Goal: Task Accomplishment & Management: Manage account settings

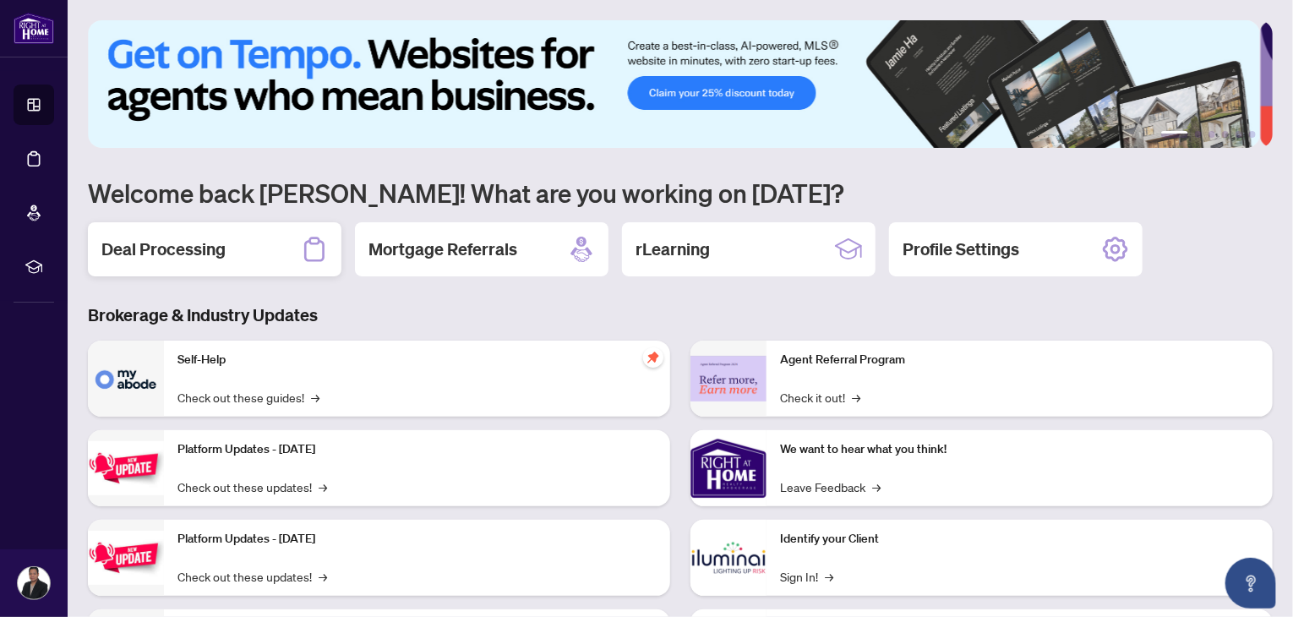
click at [257, 252] on div "Deal Processing" at bounding box center [215, 249] width 254 height 54
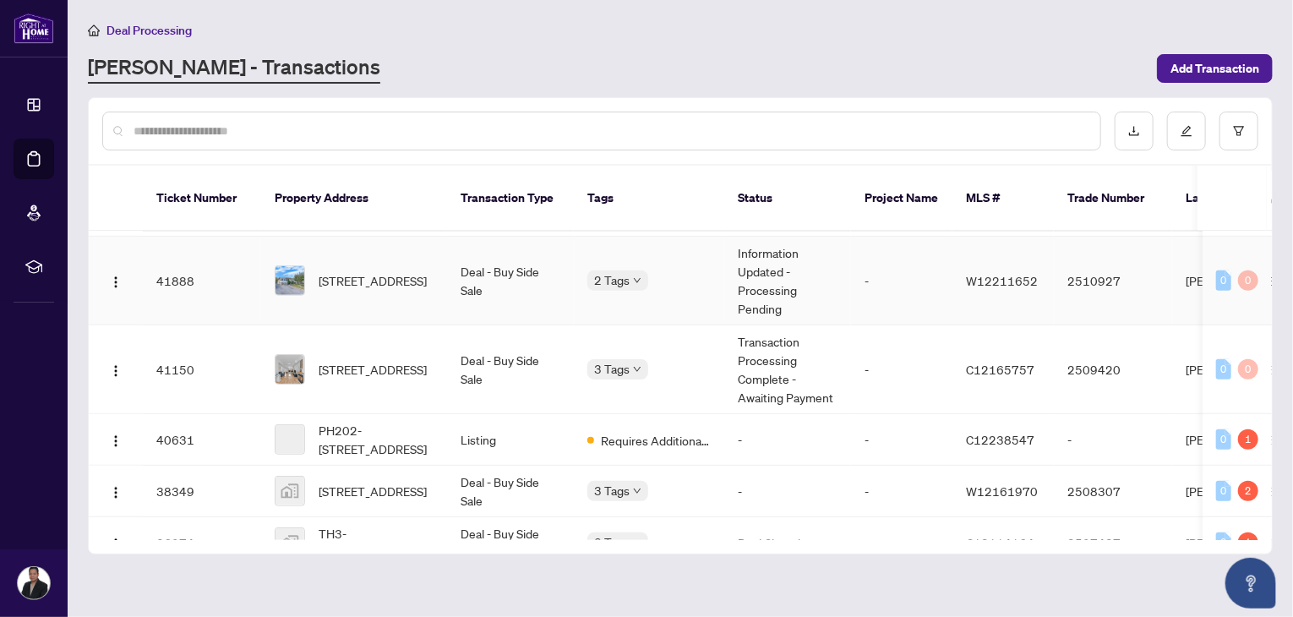
scroll to position [651, 0]
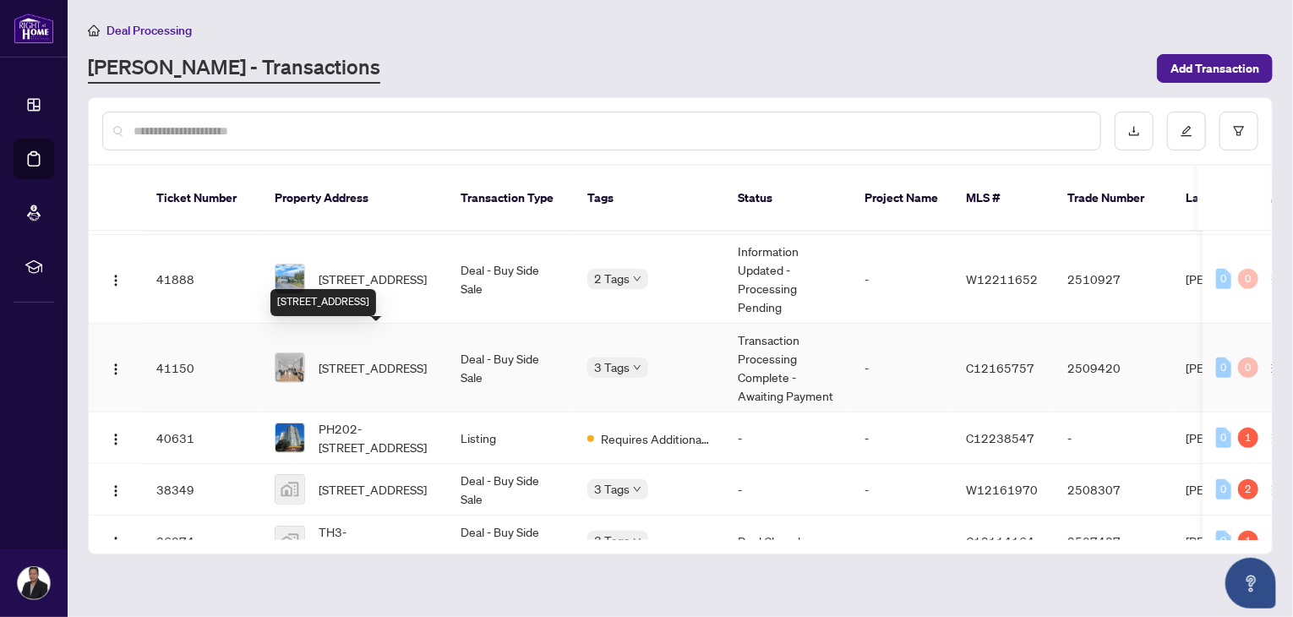
click at [409, 358] on span "[STREET_ADDRESS]" at bounding box center [373, 367] width 108 height 19
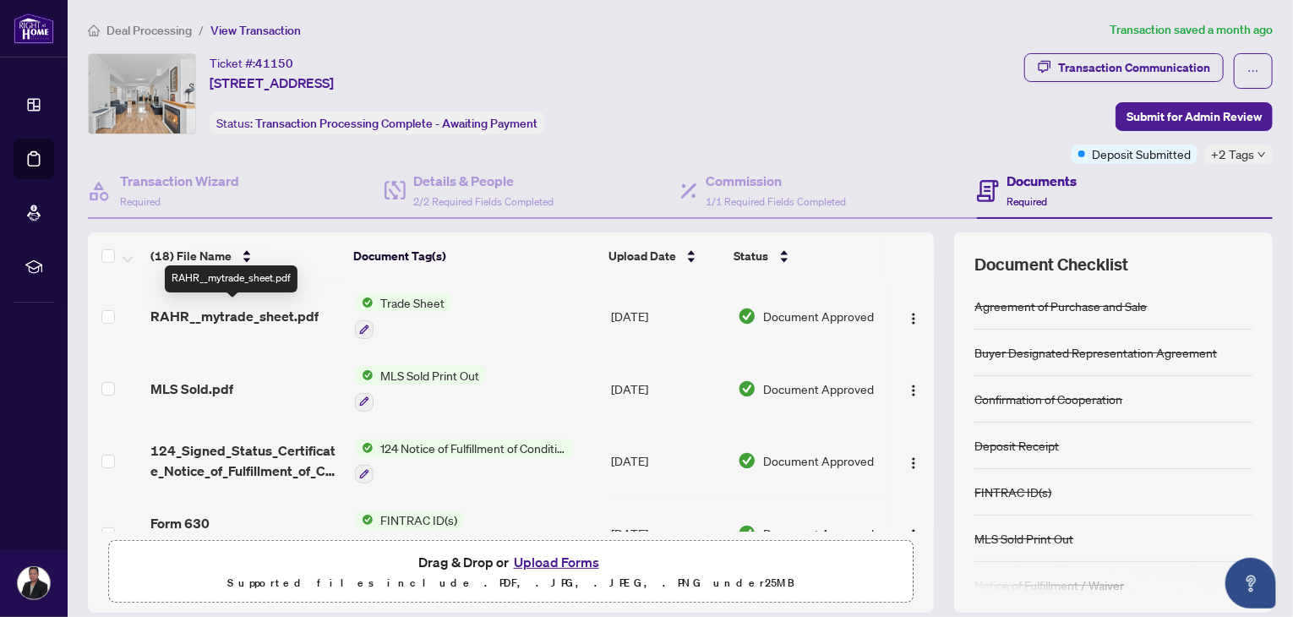
click at [247, 313] on span "RAHR__mytrade_sheet.pdf" at bounding box center [234, 316] width 168 height 20
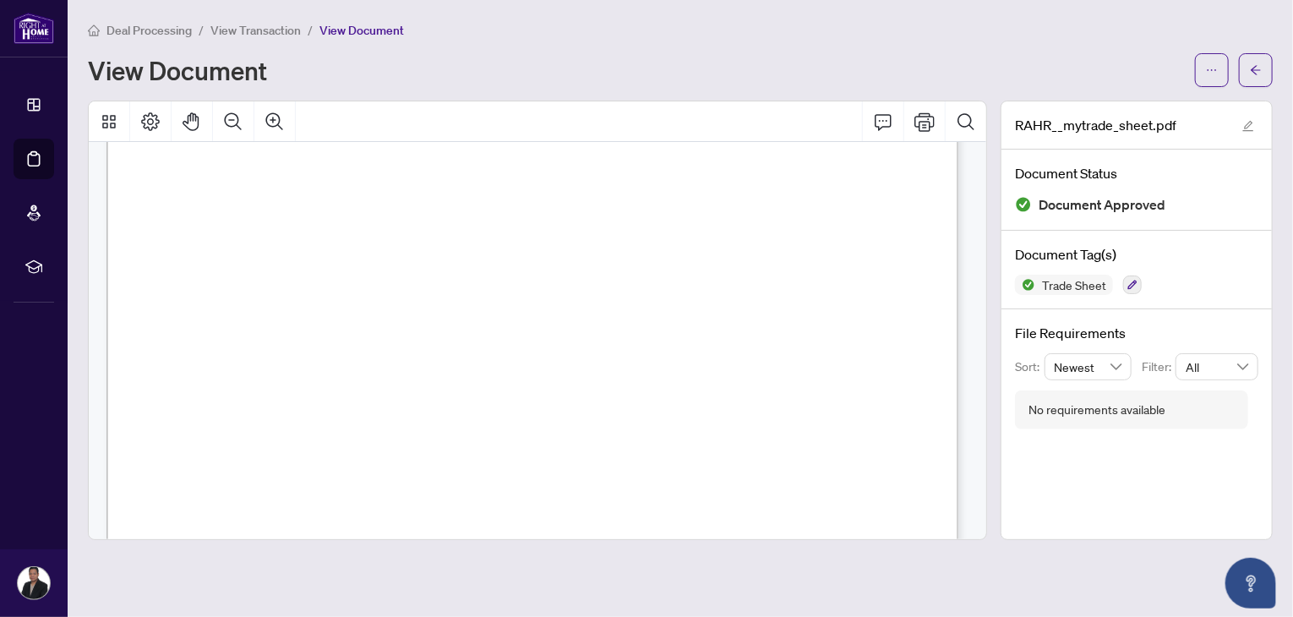
scroll to position [206, 0]
click at [1267, 68] on button "button" at bounding box center [1256, 70] width 34 height 34
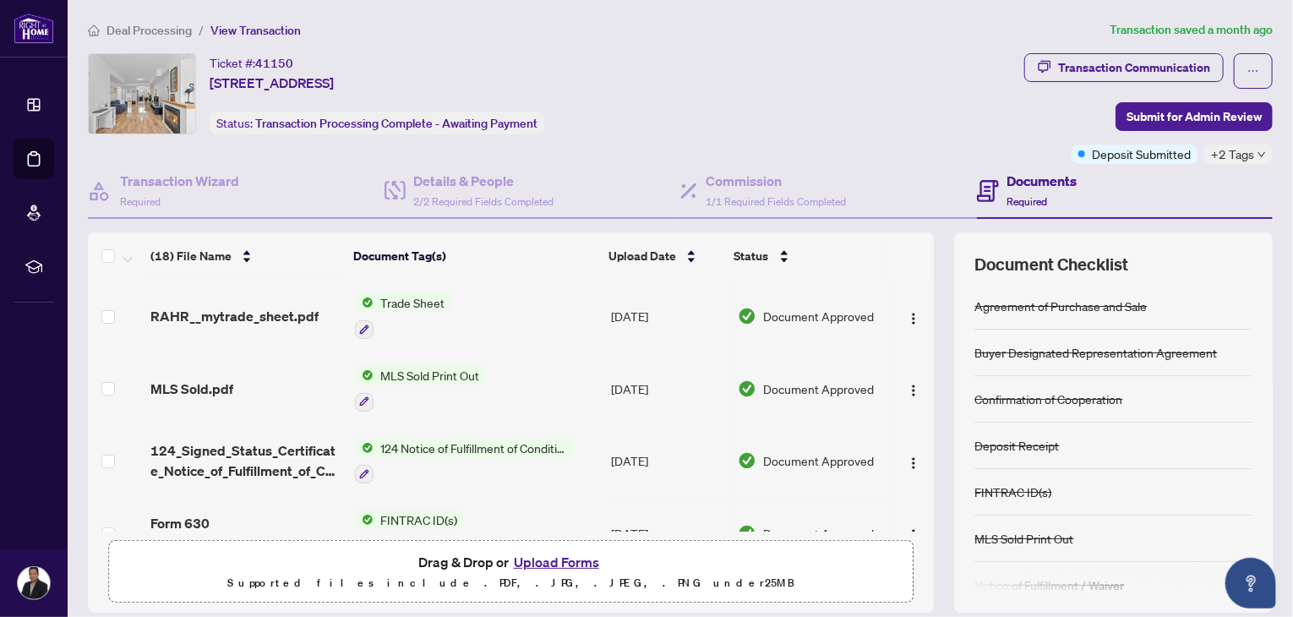
click at [1267, 68] on main "Deal Processing / View Transaction Transaction saved a month ago Ticket #: 4115…" at bounding box center [681, 308] width 1226 height 617
click at [142, 30] on span "Deal Processing" at bounding box center [149, 30] width 85 height 15
